Goal: Register for event/course

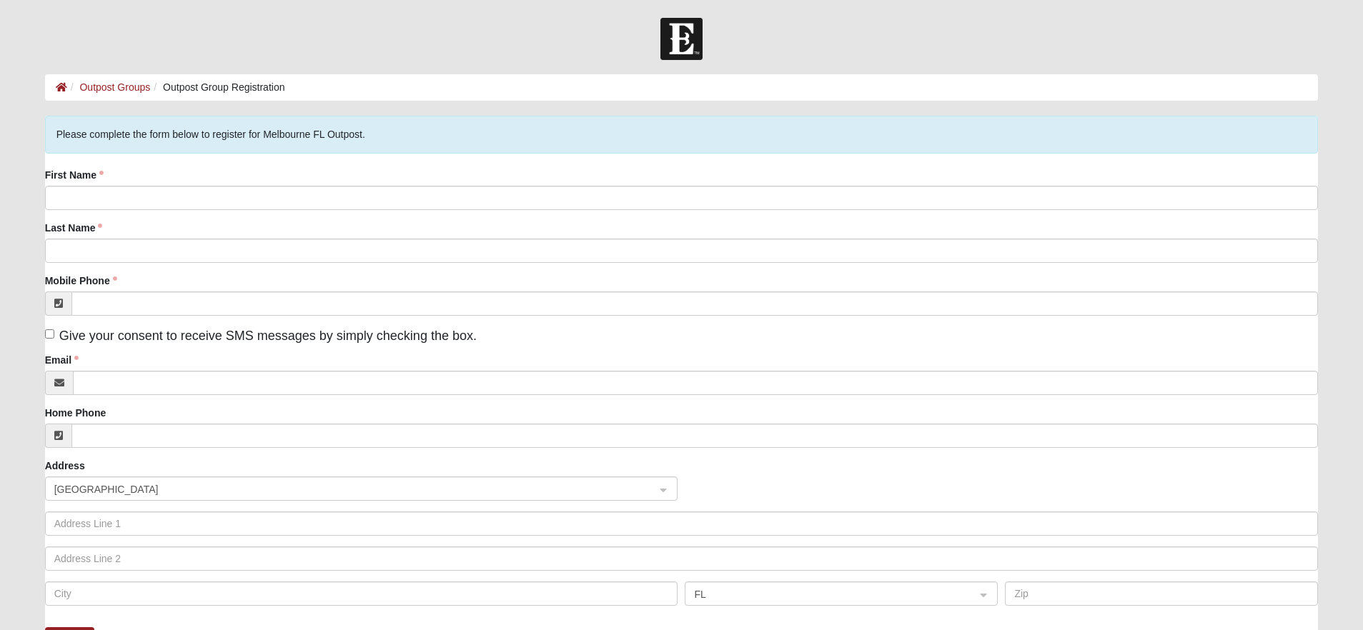
click at [687, 36] on img at bounding box center [681, 39] width 42 height 42
click at [117, 80] on li "Outpost Groups" at bounding box center [109, 87] width 84 height 15
click at [114, 84] on link "Outpost Groups" at bounding box center [114, 86] width 71 height 11
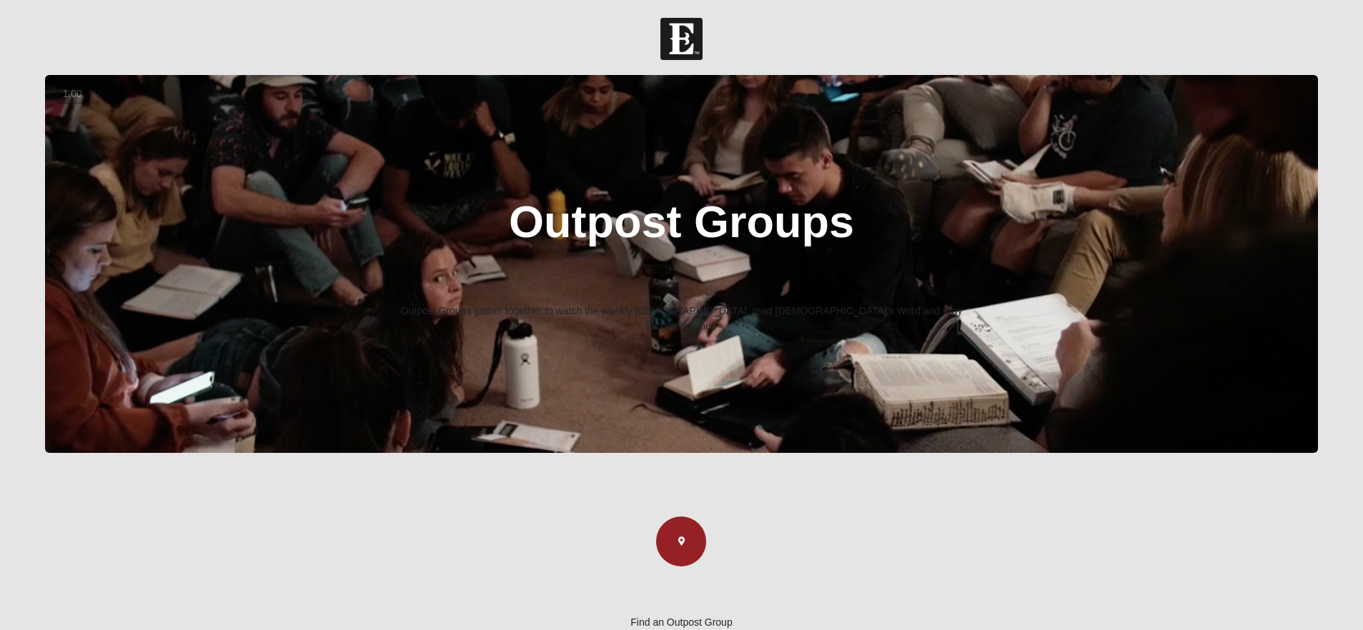
click at [674, 43] on img at bounding box center [681, 39] width 42 height 42
click at [679, 37] on img at bounding box center [681, 39] width 42 height 42
click at [662, 42] on img at bounding box center [681, 39] width 42 height 42
click at [688, 34] on img at bounding box center [681, 39] width 42 height 42
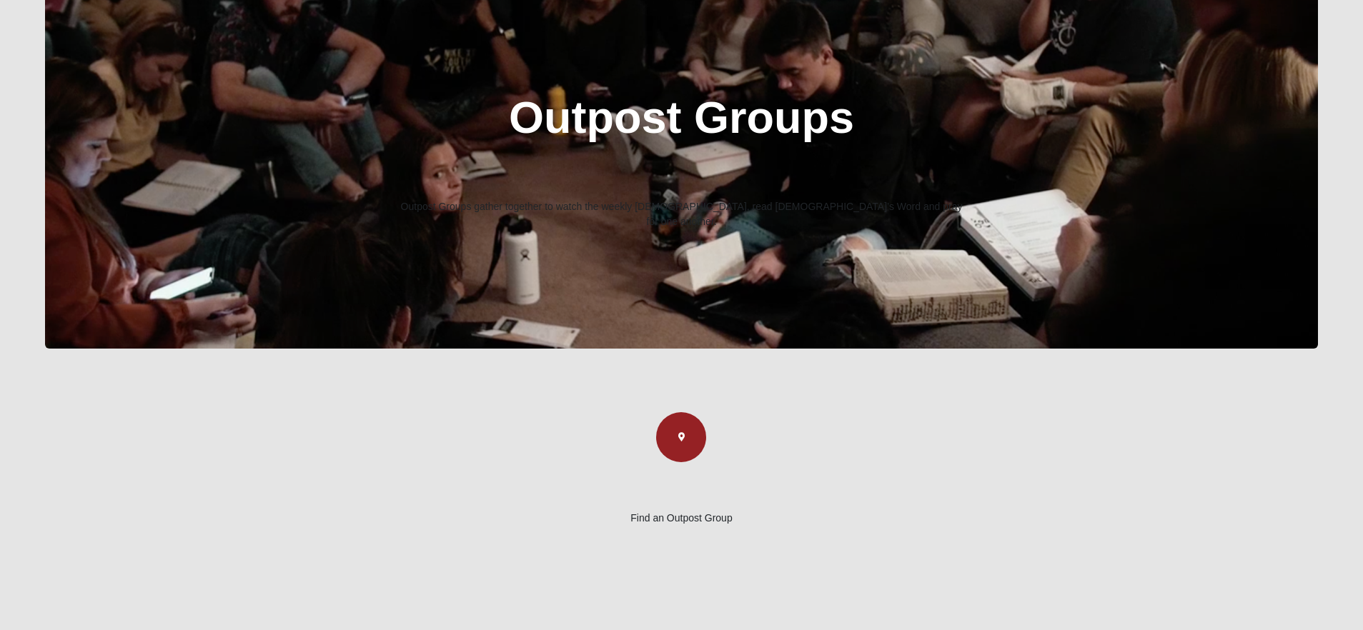
scroll to position [269, 0]
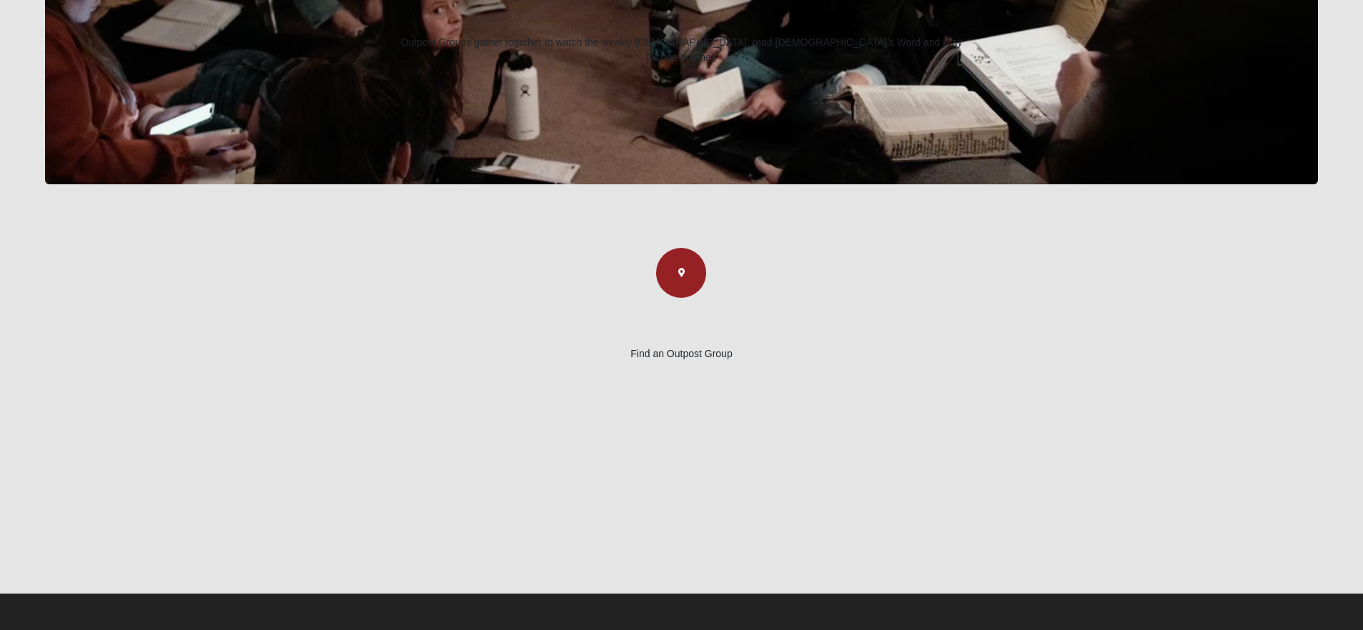
click at [676, 348] on p "Find an Outpost Group" at bounding box center [681, 354] width 1210 height 15
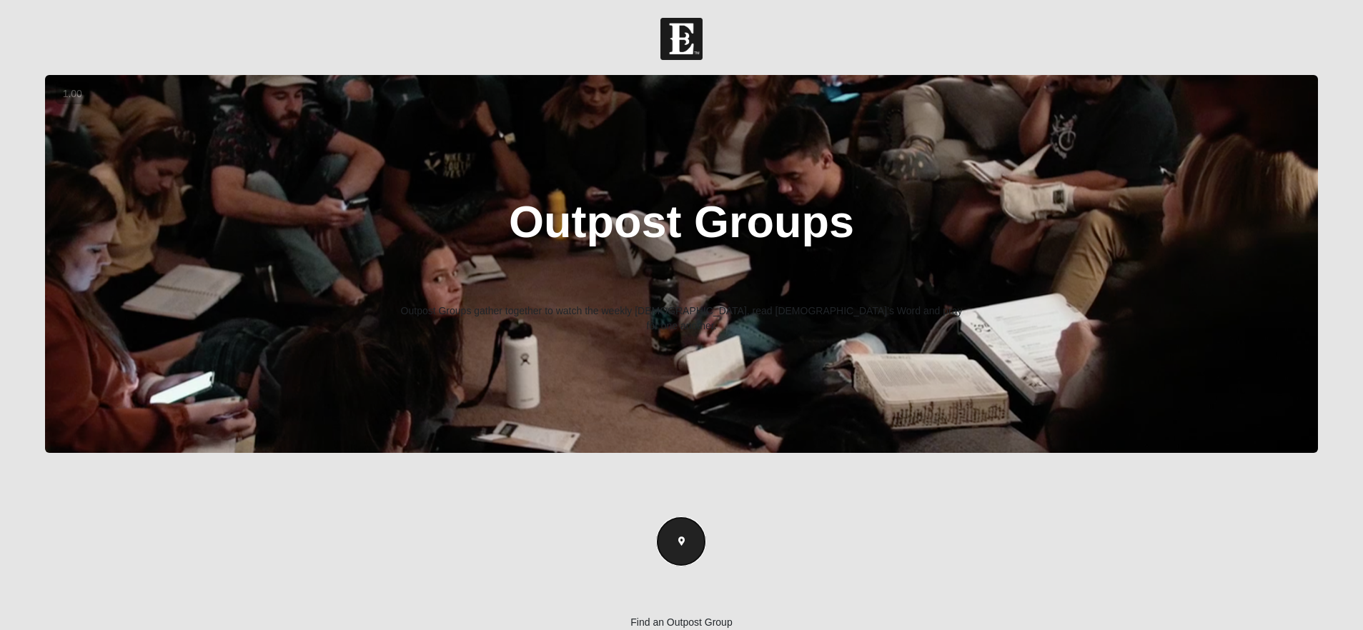
click at [690, 532] on button "button" at bounding box center [681, 542] width 50 height 50
